Goal: Obtain resource: Obtain resource

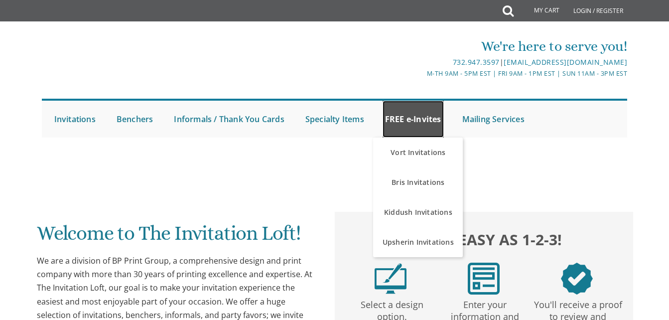
click at [412, 119] on link "FREE e-Invites" at bounding box center [413, 119] width 61 height 37
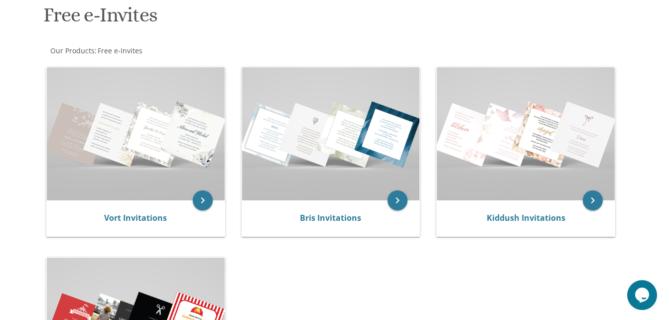
scroll to position [208, 0]
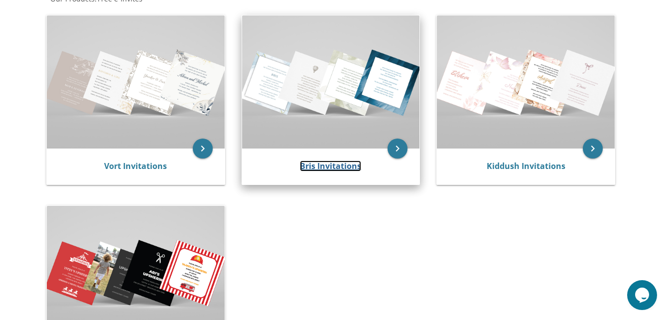
click at [313, 167] on link "Bris Invitations" at bounding box center [330, 165] width 61 height 11
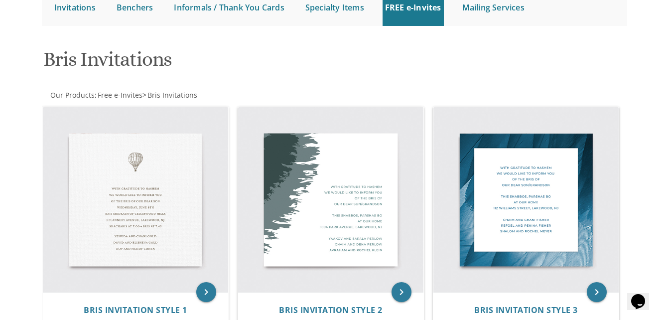
scroll to position [162, 0]
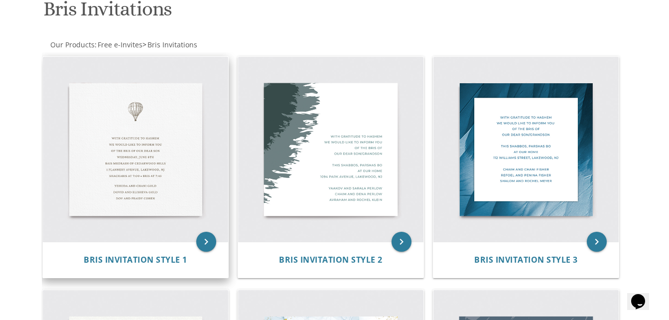
click at [147, 143] on img at bounding box center [135, 149] width 185 height 185
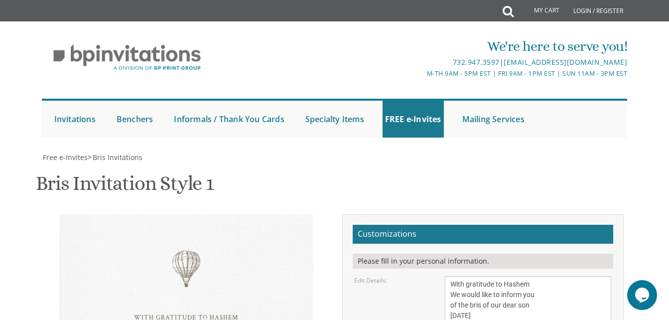
scroll to position [227, 0]
click at [463, 276] on textarea "With gratitude to Hashem We would like to inform you of the bris of our dear so…" at bounding box center [528, 315] width 166 height 79
drag, startPoint x: 532, startPoint y: 103, endPoint x: 451, endPoint y: 102, distance: 80.2
click at [451, 276] on textarea "With gratitude to Hashem We would like to inform you of the bris of our dear so…" at bounding box center [528, 315] width 166 height 79
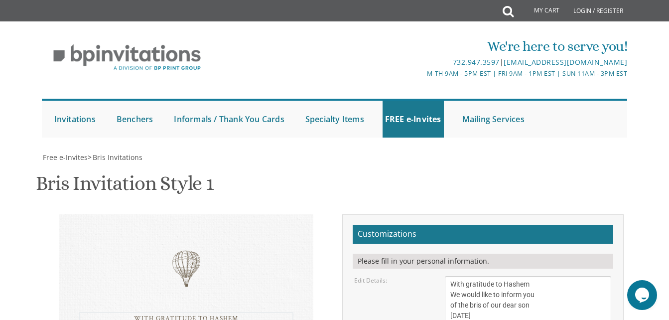
click at [493, 276] on textarea "With gratitude to Hashem We would like to inform you of the bris of our dear so…" at bounding box center [528, 315] width 166 height 79
click at [542, 276] on textarea "With gratitude to Hashem We would like to inform you of the bris of our dear so…" at bounding box center [528, 315] width 166 height 79
type textarea "With gratitude to Hashem We would like to inform you of the bris of our dear so…"
drag, startPoint x: 525, startPoint y: 148, endPoint x: 436, endPoint y: 148, distance: 89.2
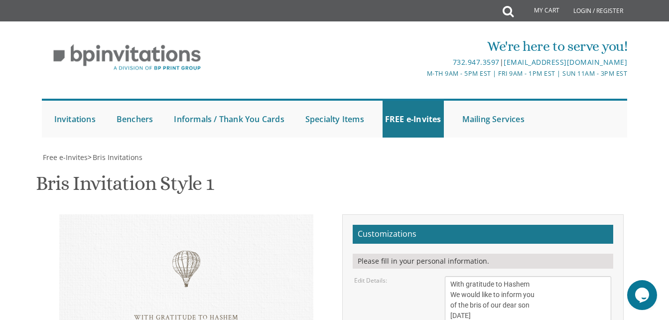
drag, startPoint x: 540, startPoint y: 158, endPoint x: 440, endPoint y: 161, distance: 100.2
type textarea "[PERSON_NAME] and [PERSON_NAME] [PERSON_NAME] and [PERSON_NAME] and [PERSON_NAM…"
drag, startPoint x: 451, startPoint y: 58, endPoint x: 523, endPoint y: 88, distance: 77.7
click at [523, 276] on textarea "With gratitude to Hashem We would like to inform you of the bris of our dear so…" at bounding box center [528, 315] width 166 height 79
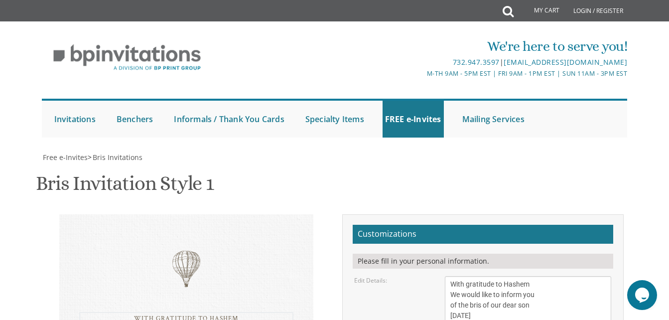
click at [515, 276] on textarea "With gratitude to Hashem We would like to inform you of the bris of our dear so…" at bounding box center [528, 315] width 166 height 79
click at [511, 276] on textarea "With gratitude to Hashem We would like to inform you of the bris of our dear so…" at bounding box center [528, 315] width 166 height 79
type textarea "With gratitude to Hashem We would like to inform you of the bris of our dear so…"
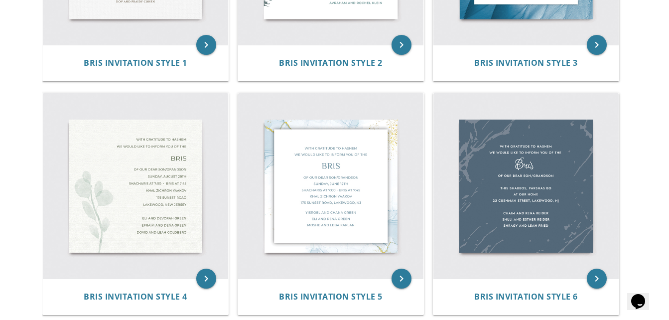
scroll to position [393, 0]
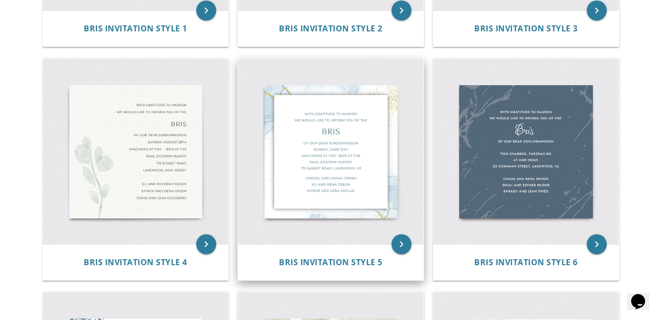
click at [334, 159] on img at bounding box center [330, 151] width 185 height 185
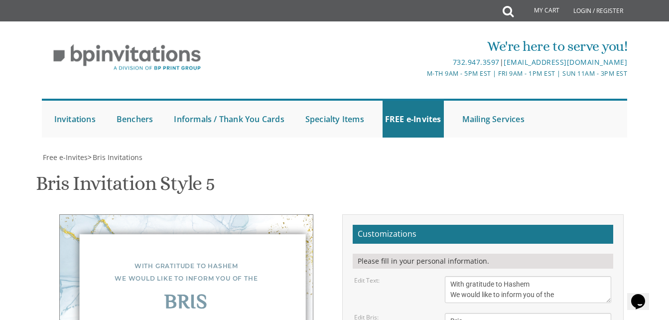
scroll to position [200, 0]
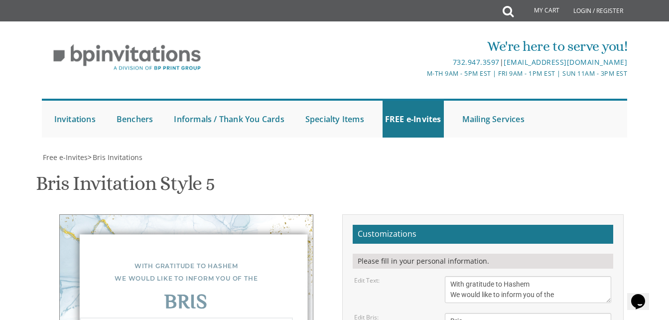
drag, startPoint x: 523, startPoint y: 182, endPoint x: 438, endPoint y: 176, distance: 84.9
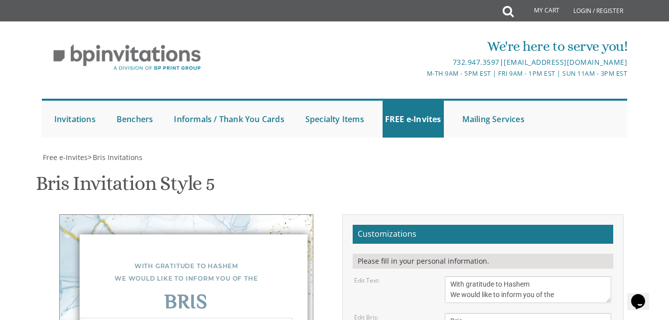
drag, startPoint x: 513, startPoint y: 193, endPoint x: 444, endPoint y: 194, distance: 68.3
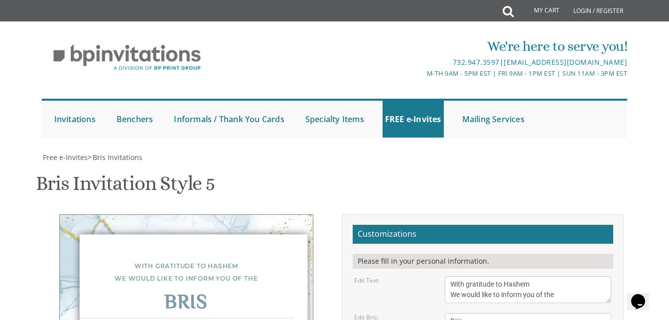
type textarea "Of our dear son/grandson [DATE] [PERSON_NAME], [DATE] Shacharis at 8:00 • Bris …"
drag, startPoint x: 525, startPoint y: 238, endPoint x: 450, endPoint y: 219, distance: 77.1
type textarea "[PERSON_NAME] and [PERSON_NAME] [PERSON_NAME] and [PERSON_NAME] and [PERSON_NAM…"
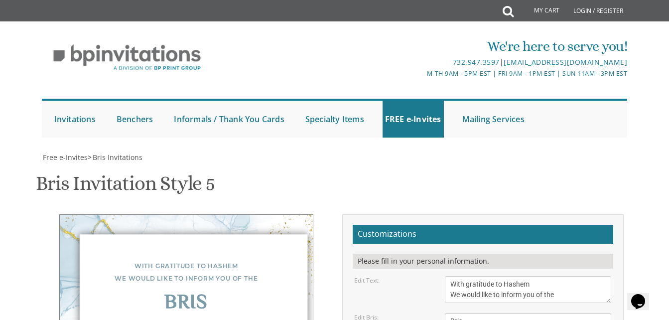
drag, startPoint x: 530, startPoint y: 247, endPoint x: 413, endPoint y: 39, distance: 238.3
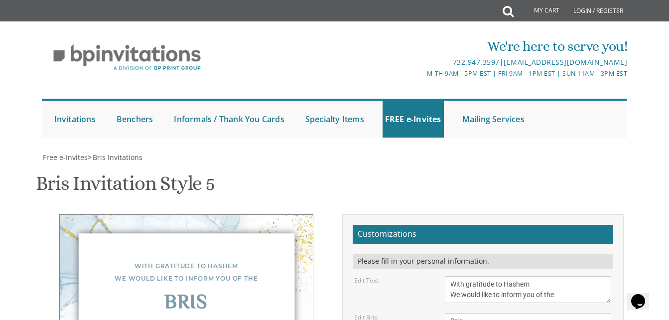
type input "[EMAIL_ADDRESS][DOMAIN_NAME]"
